Goal: Task Accomplishment & Management: Manage account settings

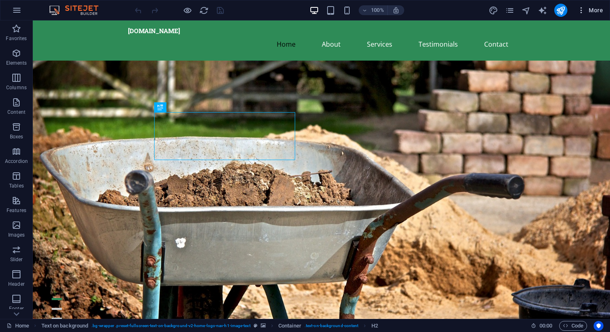
click at [596, 10] on span "More" at bounding box center [590, 10] width 26 height 8
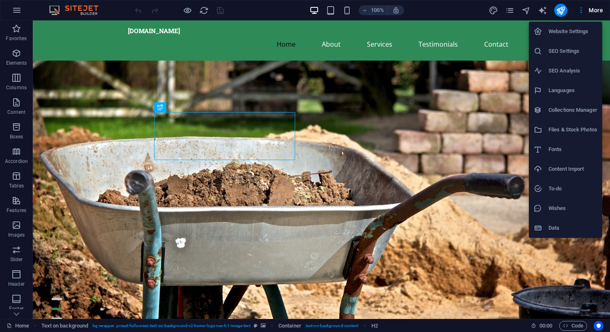
click at [566, 52] on h6 "SEO Settings" at bounding box center [572, 51] width 49 height 10
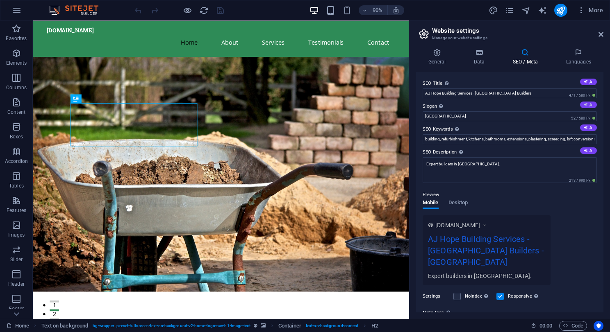
click at [587, 104] on button "AI" at bounding box center [588, 105] width 17 height 7
type input "Crafting Dreams into Reality in North Cornwall"
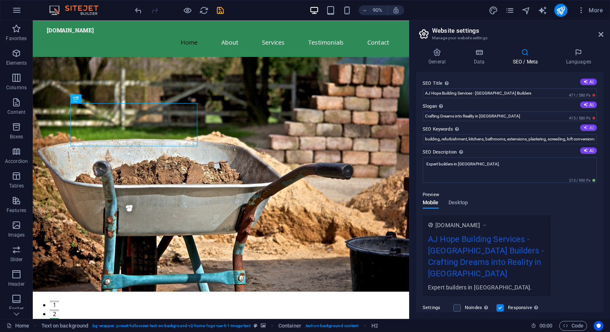
click at [588, 127] on button "AI" at bounding box center [588, 128] width 17 height 7
type input "North Cornwall builders, building services North Cornwall, kitchen and bathroom…"
click at [587, 150] on button "AI" at bounding box center [588, 151] width 17 height 7
type textarea "Transform your home in North Cornwall with AJ Hope Building Services. Expert in…"
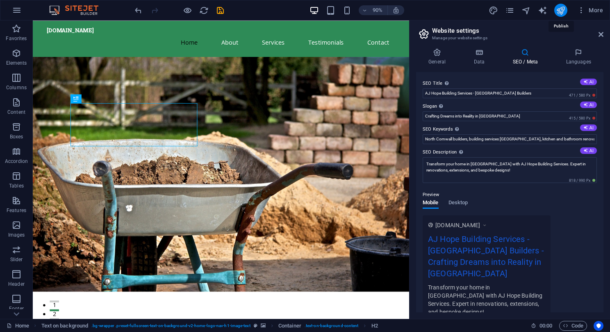
click at [562, 9] on icon "publish" at bounding box center [560, 10] width 9 height 9
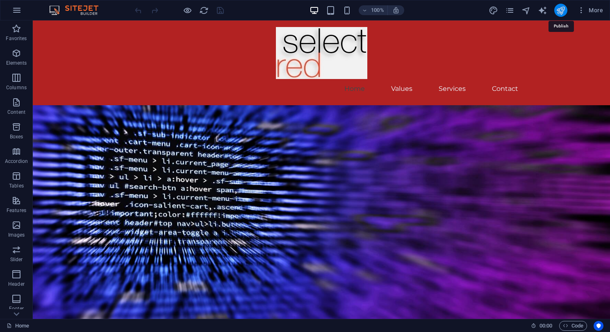
click at [562, 9] on icon "publish" at bounding box center [560, 10] width 9 height 9
